Goal: Transaction & Acquisition: Book appointment/travel/reservation

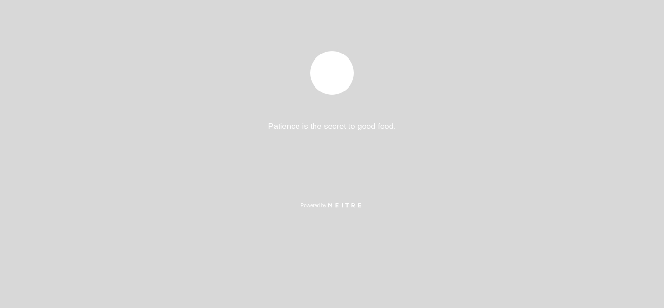
select select "es"
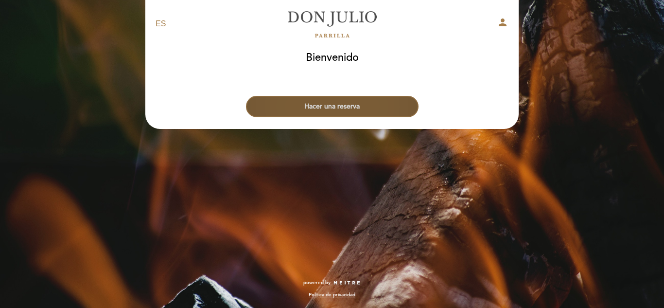
click at [323, 105] on button "Hacer una reserva" at bounding box center [332, 106] width 173 height 21
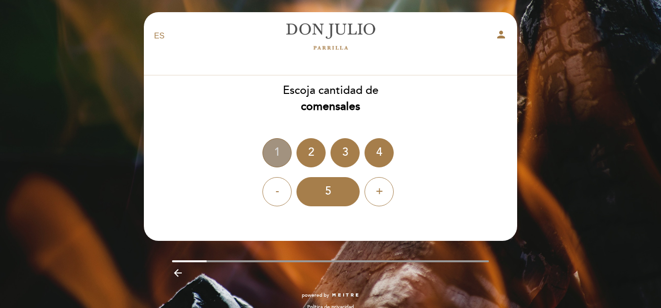
click at [284, 156] on div "1" at bounding box center [277, 152] width 29 height 29
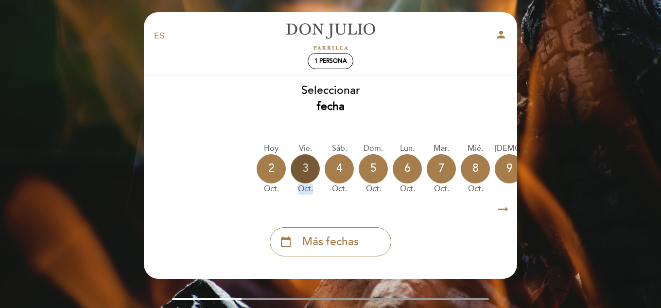
drag, startPoint x: 313, startPoint y: 188, endPoint x: 310, endPoint y: 164, distance: 23.6
click at [310, 164] on div "vie. [DATE]" at bounding box center [305, 169] width 29 height 52
click at [310, 164] on div "3" at bounding box center [305, 168] width 29 height 29
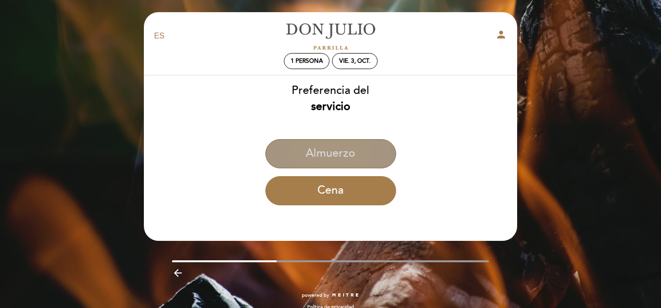
click at [308, 153] on button "Almuerzo" at bounding box center [331, 153] width 131 height 29
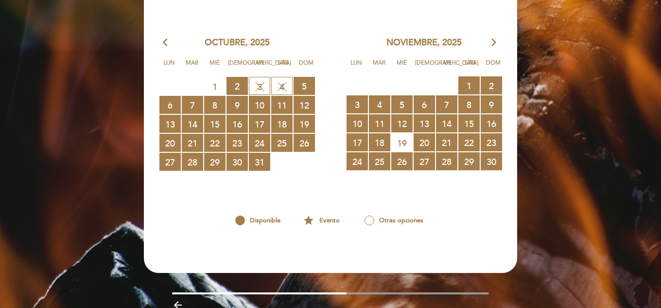
scroll to position [212, 0]
click at [407, 140] on span "19 CERRADO" at bounding box center [401, 143] width 21 height 18
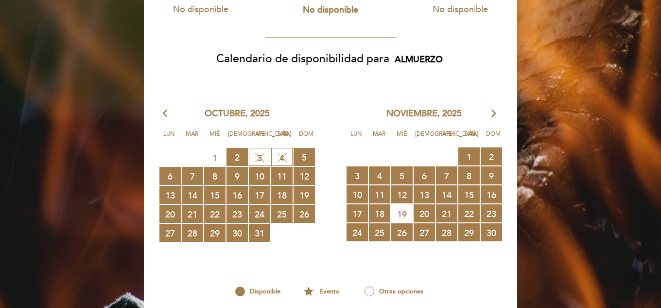
scroll to position [141, 0]
click at [278, 160] on span "4 SIN DISPONIBILIDAD" at bounding box center [281, 157] width 21 height 18
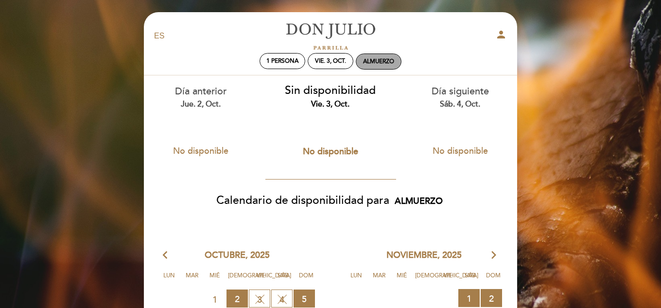
click at [371, 64] on div "Almuerzo" at bounding box center [378, 61] width 31 height 7
select select "? undefined:undefined ?"
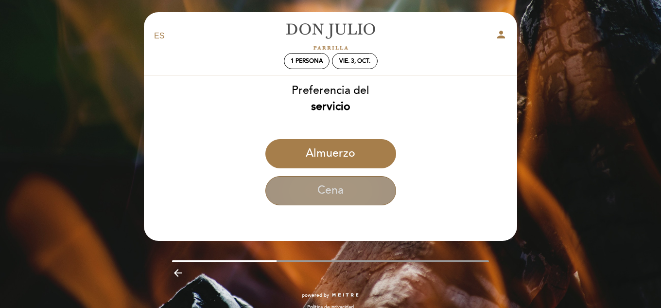
click at [336, 195] on button "Cena" at bounding box center [331, 190] width 131 height 29
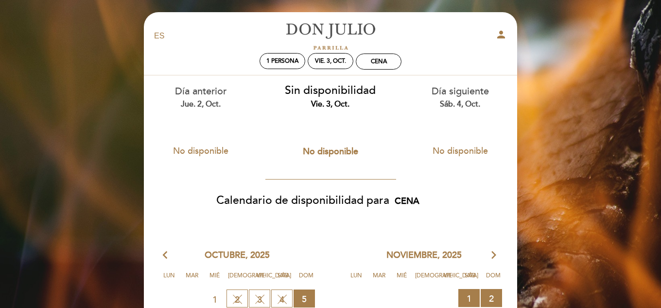
scroll to position [80, 0]
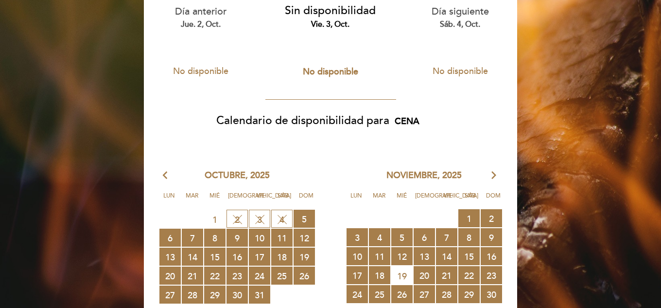
click at [253, 213] on span "3 SIN DISPONIBILIDAD" at bounding box center [259, 219] width 21 height 18
